Goal: Transaction & Acquisition: Purchase product/service

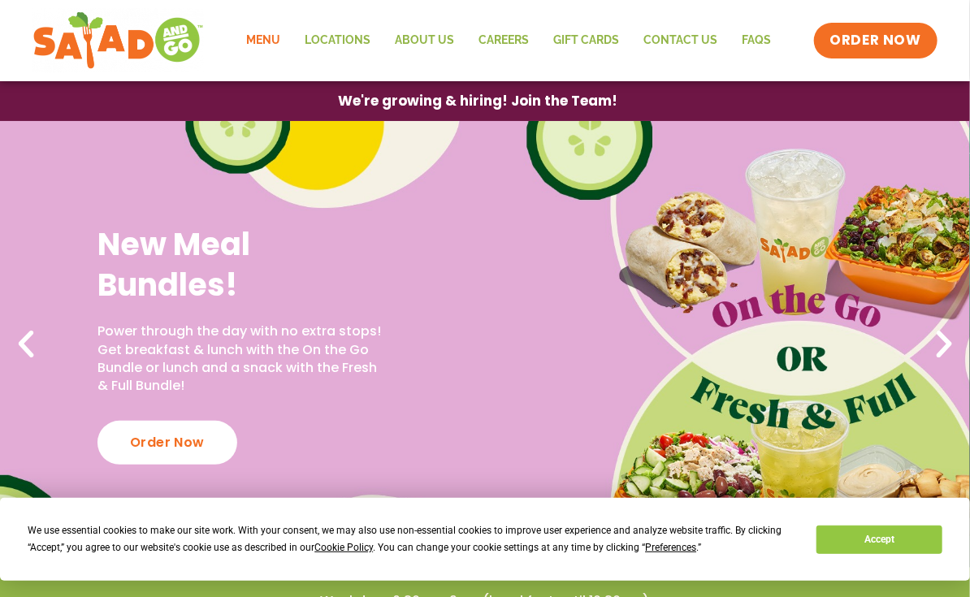
click at [269, 41] on link "Menu" at bounding box center [263, 40] width 59 height 37
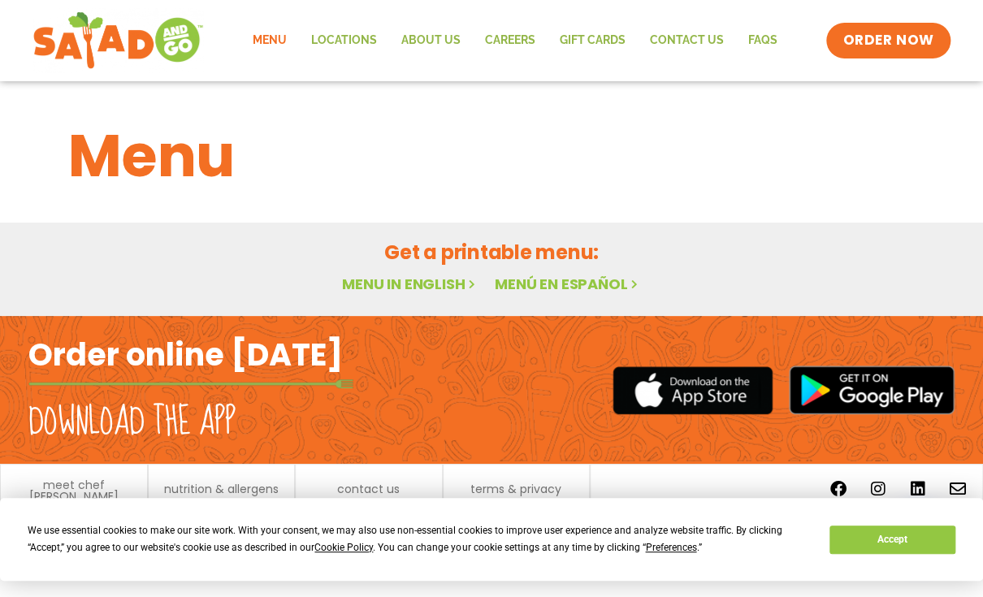
click at [439, 277] on link "Menu in English" at bounding box center [410, 284] width 137 height 20
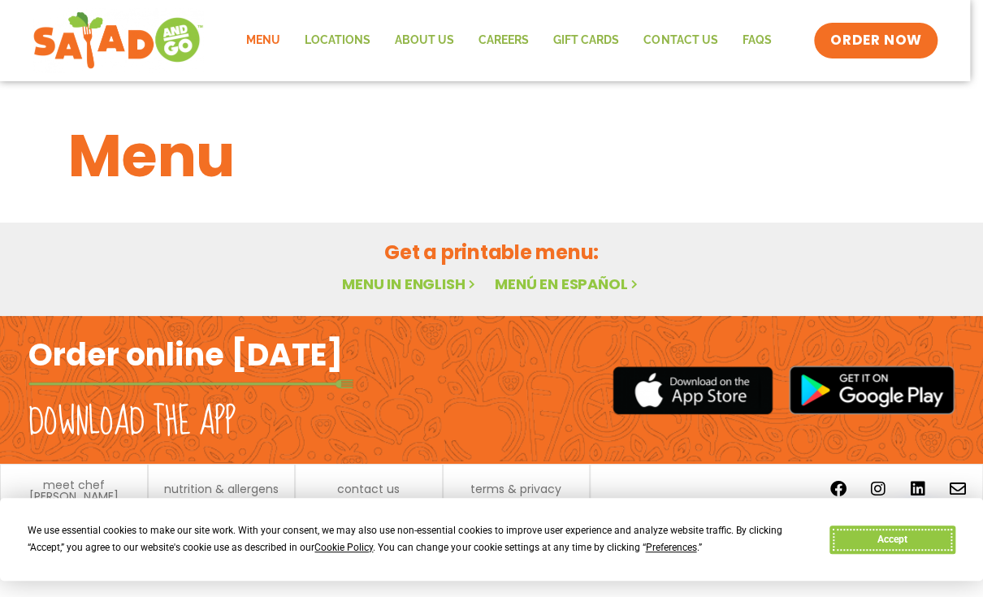
click at [878, 544] on button "Accept" at bounding box center [892, 540] width 125 height 28
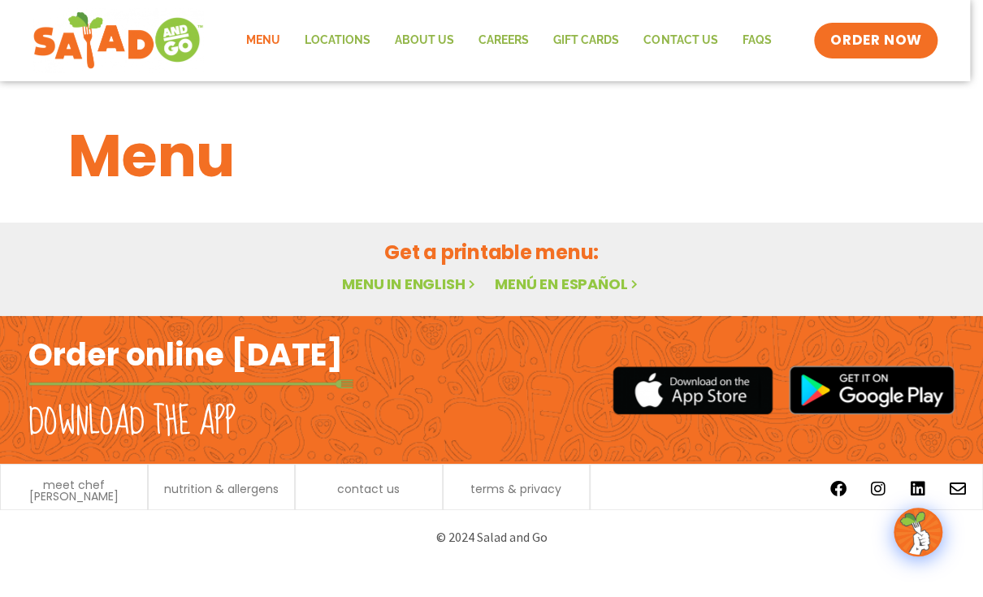
click at [796, 196] on h1 "Menu" at bounding box center [491, 156] width 847 height 88
click at [689, 141] on h1 "Menu" at bounding box center [491, 156] width 847 height 88
click at [874, 30] on span "ORDER NOW" at bounding box center [876, 40] width 101 height 21
